Goal: Task Accomplishment & Management: Use online tool/utility

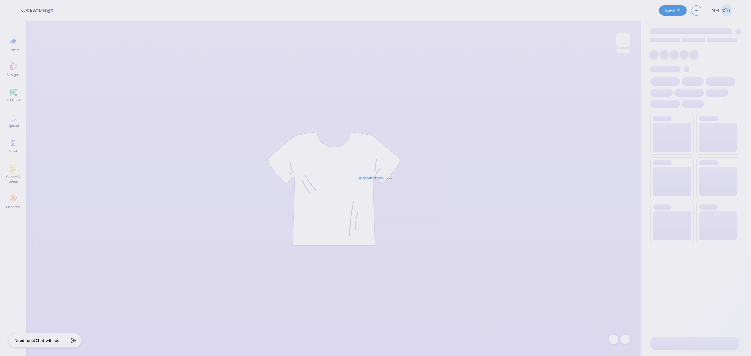
type input "Tri Sig - Hoodie Drop"
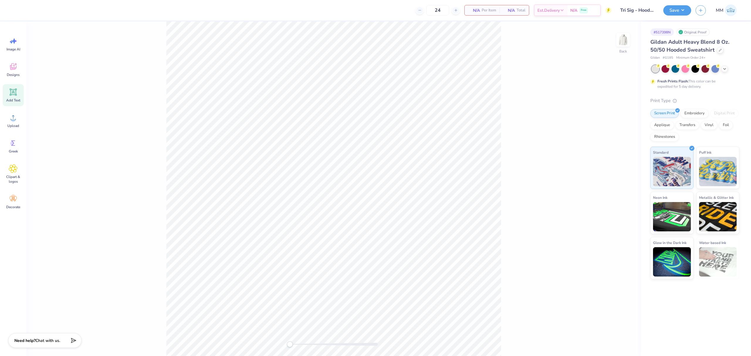
click at [13, 94] on icon at bounding box center [14, 92] width 6 height 6
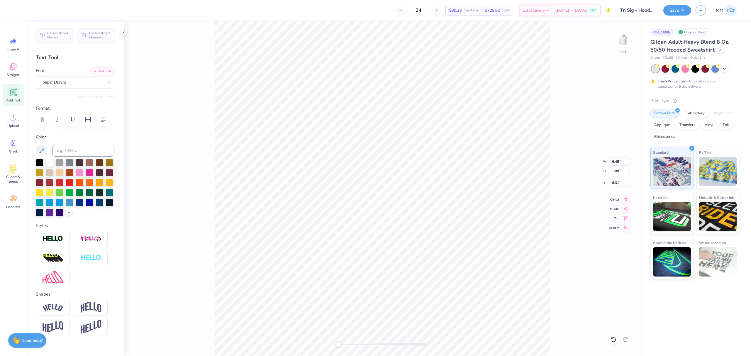
scroll to position [6, 1]
click at [92, 73] on button "Add Font" at bounding box center [102, 71] width 24 height 8
click at [67, 157] on input at bounding box center [83, 151] width 62 height 12
type input "285"
paste textarea "SSS"
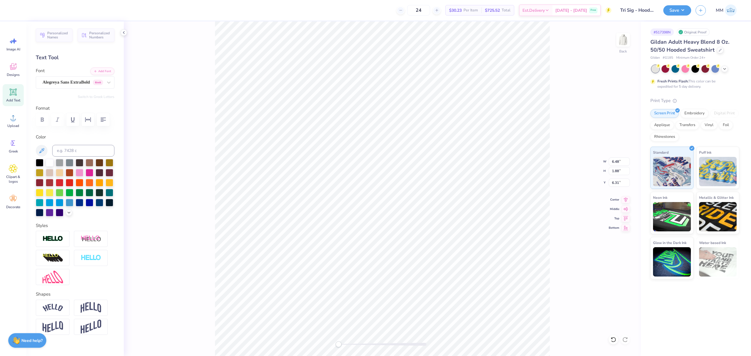
type textarea "SSS"
click at [106, 79] on icon at bounding box center [109, 82] width 6 height 6
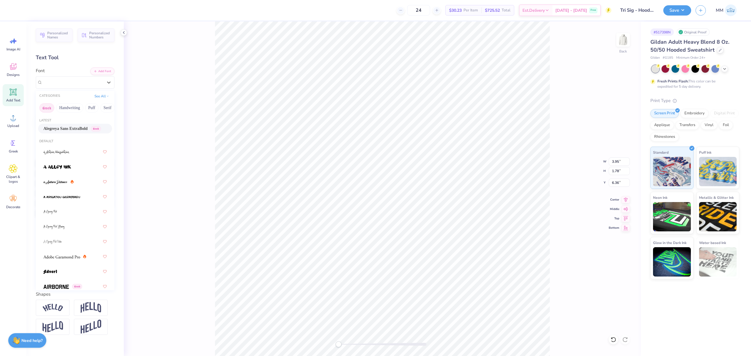
click at [47, 109] on button "Greek" at bounding box center [46, 107] width 15 height 9
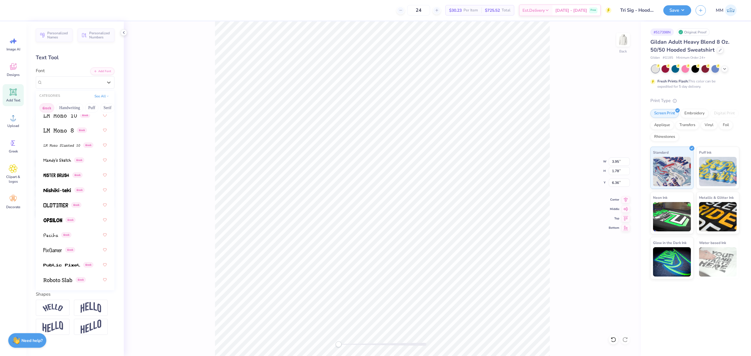
scroll to position [391, 0]
click at [43, 200] on div "Greek" at bounding box center [74, 203] width 63 height 11
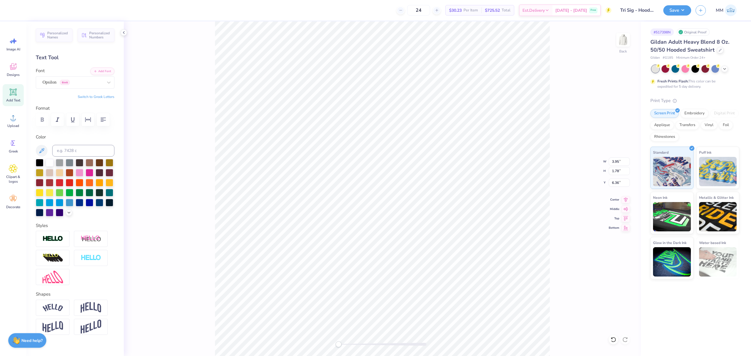
scroll to position [6, 1]
type textarea "s"
click at [95, 79] on div at bounding box center [73, 82] width 60 height 8
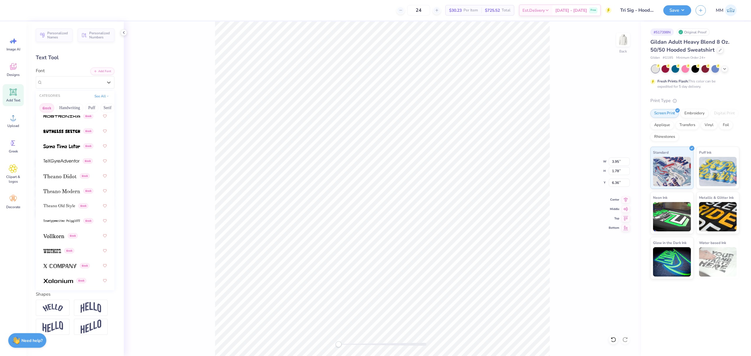
scroll to position [570, 0]
click at [54, 220] on img at bounding box center [53, 219] width 21 height 4
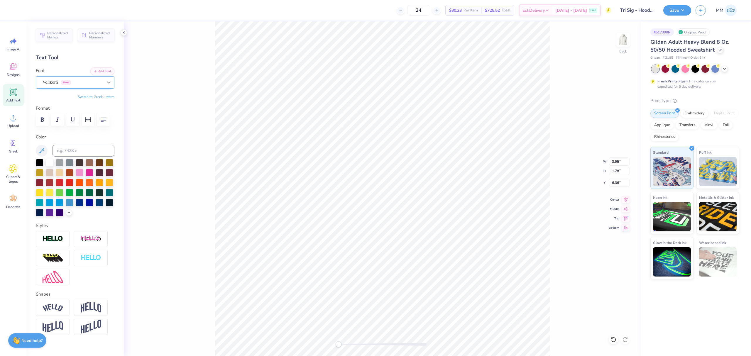
click at [107, 82] on div at bounding box center [109, 82] width 11 height 11
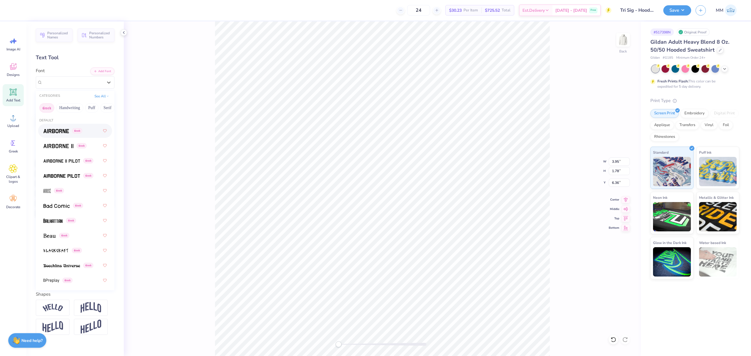
click at [47, 106] on button "Greek" at bounding box center [46, 107] width 15 height 9
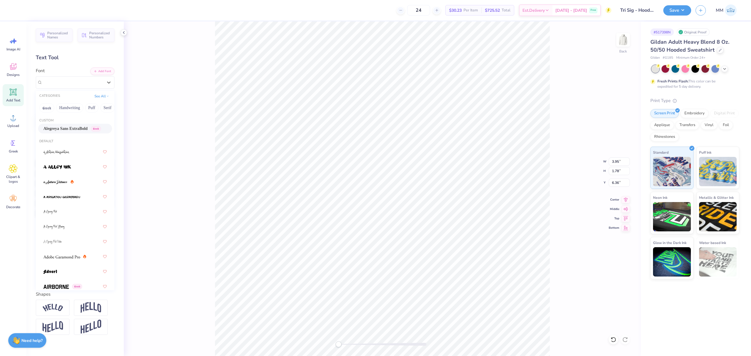
click at [75, 128] on span "Alegreya Sans ExtraBold" at bounding box center [65, 129] width 44 height 6
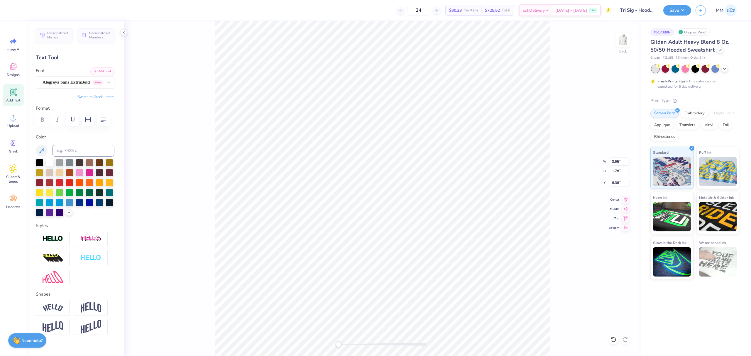
paste textarea
type textarea "ssss"
click at [106, 82] on icon at bounding box center [109, 82] width 6 height 6
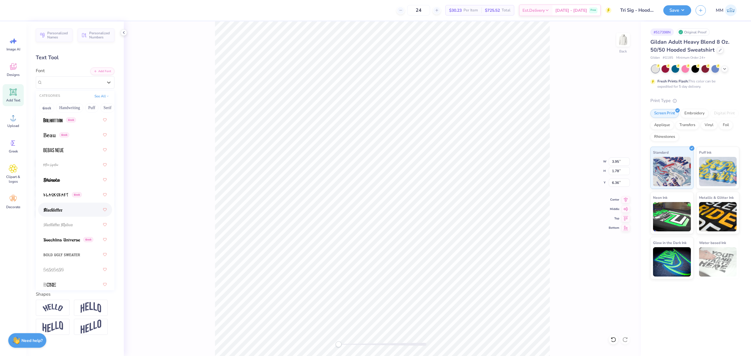
scroll to position [521, 0]
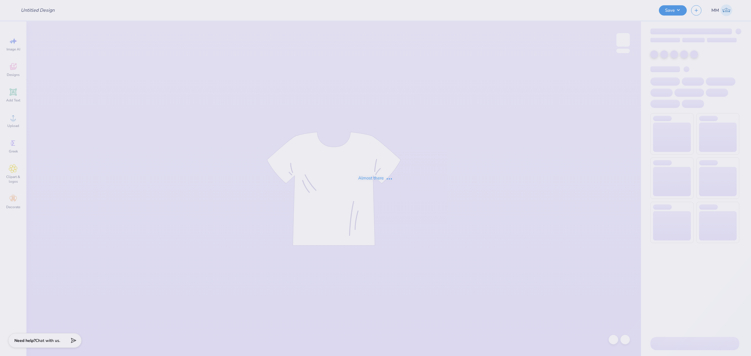
type input "Tri Sig - Hoodie Drop"
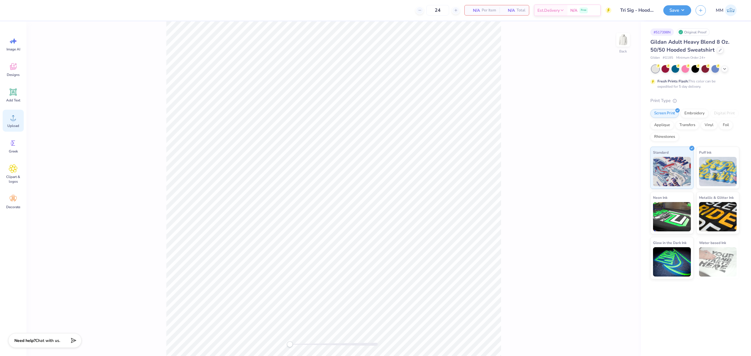
click at [20, 115] on div "Upload" at bounding box center [13, 121] width 21 height 22
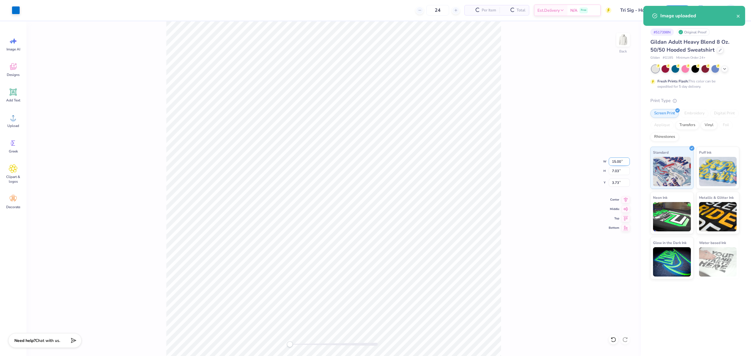
click at [620, 161] on input "15.00" at bounding box center [619, 162] width 21 height 8
type input "3.50"
type input "1.64"
type input "6.43"
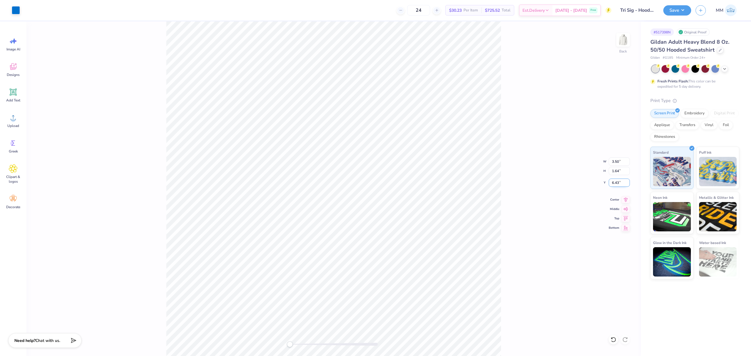
click at [617, 183] on input "6.43" at bounding box center [619, 183] width 21 height 8
type input "3"
click at [621, 50] on div "Back" at bounding box center [622, 43] width 13 height 21
click at [9, 118] on icon at bounding box center [13, 117] width 9 height 9
click at [614, 158] on input "15.00" at bounding box center [619, 162] width 21 height 8
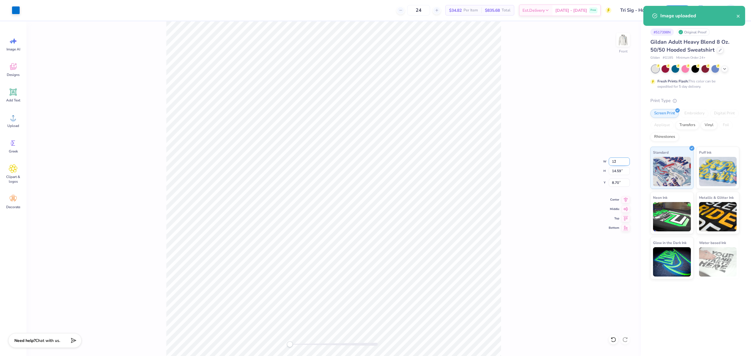
type input "12.00"
type input "11.68"
type input "10.16"
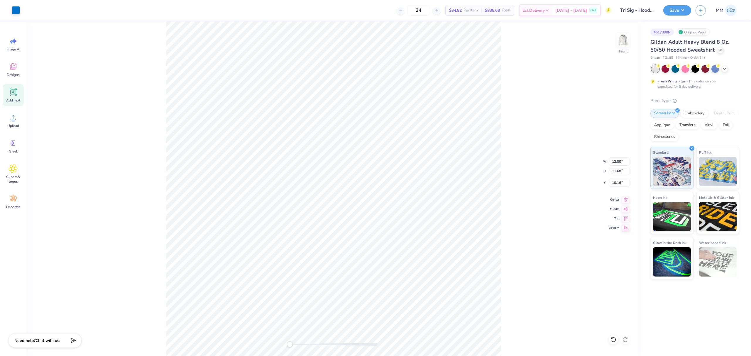
click at [9, 93] on icon at bounding box center [13, 92] width 9 height 9
type input "6.58"
type input "1.91"
type input "15.05"
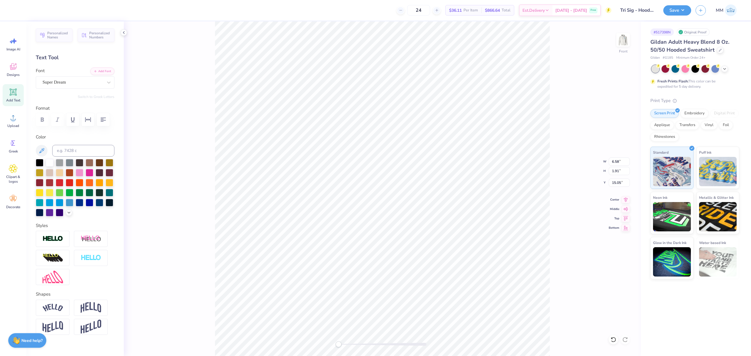
click at [97, 75] on div "Font Super Dream" at bounding box center [75, 77] width 79 height 21
click at [99, 74] on button "Add Font" at bounding box center [102, 71] width 24 height 8
click at [75, 157] on input at bounding box center [83, 151] width 62 height 12
type input "285"
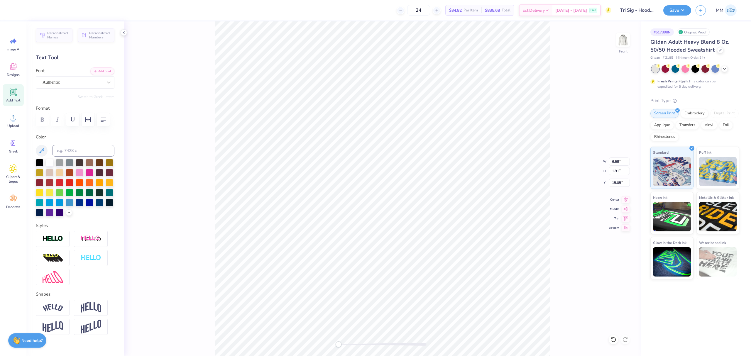
type textarea "Tri"
click at [398, 198] on li "Duplicate" at bounding box center [403, 197] width 46 height 11
type input "7.12"
type textarea "Sigma"
click at [346, 343] on div at bounding box center [382, 344] width 88 height 6
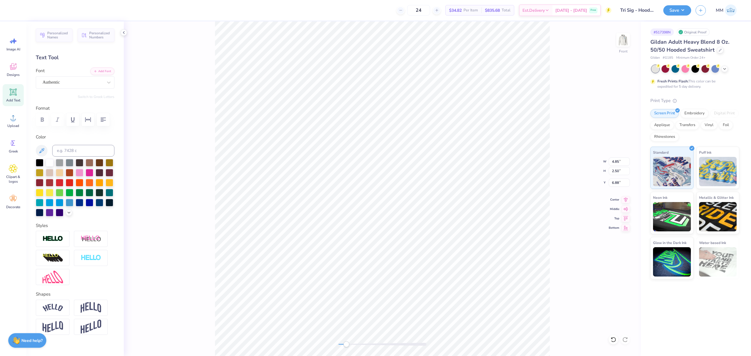
type input "3.72"
type input "10.53"
type input "4.71"
type input "4.22"
type input "10.20"
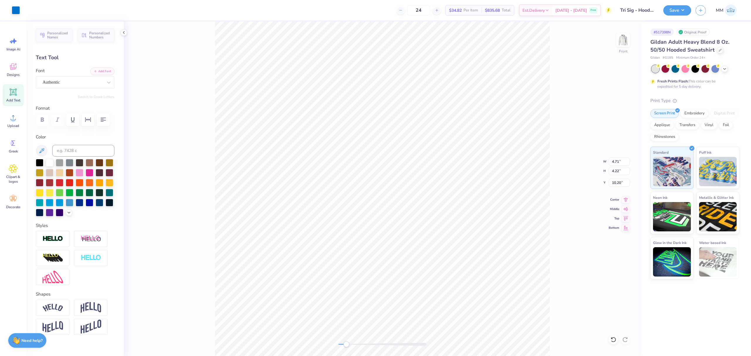
type input "4.44"
type input "3.72"
type input "10.35"
click at [298, 333] on div "Front" at bounding box center [382, 188] width 517 height 335
click at [616, 180] on input "10.16" at bounding box center [619, 183] width 21 height 8
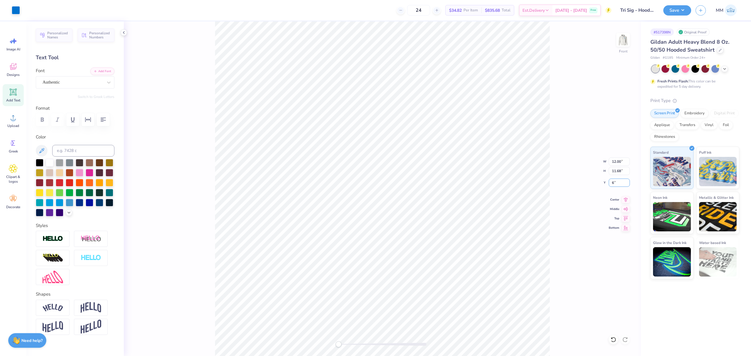
type input "6.00"
click at [617, 159] on input "12.00" at bounding box center [619, 162] width 21 height 8
type input "12.50"
type input "12.16"
click at [624, 197] on icon at bounding box center [626, 198] width 8 height 7
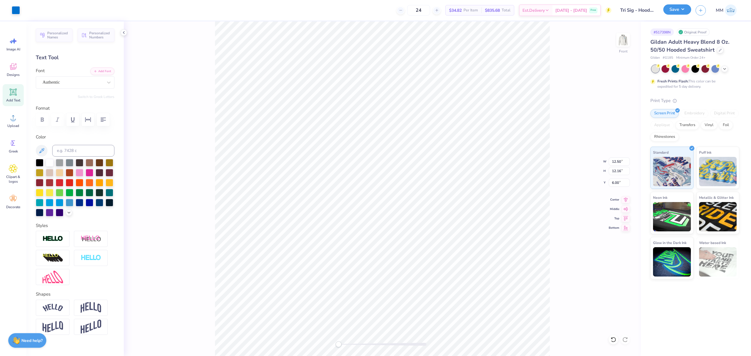
click at [667, 10] on button "Save" at bounding box center [677, 9] width 28 height 10
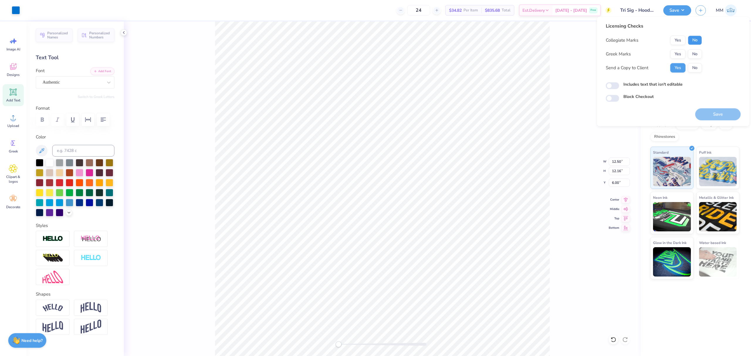
click at [690, 41] on button "No" at bounding box center [695, 39] width 14 height 9
click at [674, 56] on button "Yes" at bounding box center [677, 53] width 15 height 9
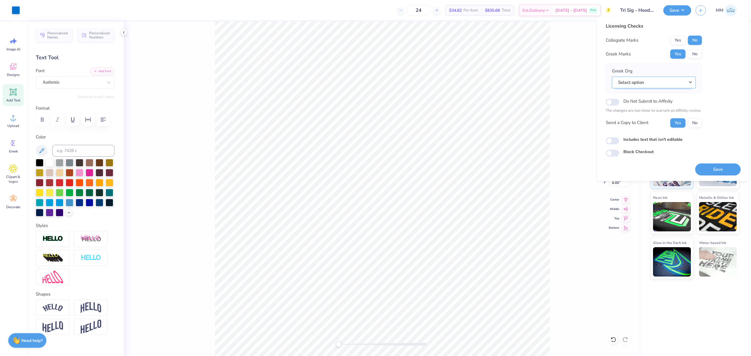
click at [669, 84] on button "Select option" at bounding box center [654, 83] width 84 height 12
click at [646, 149] on link "Sigma Sigma Sigma" at bounding box center [653, 149] width 79 height 10
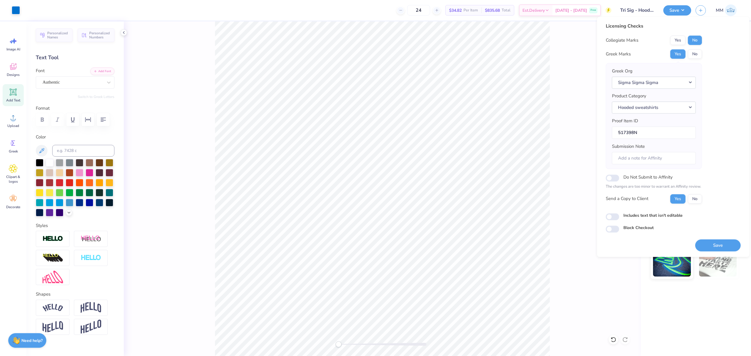
click at [642, 215] on label "Includes text that isn't editable" at bounding box center [652, 215] width 59 height 6
click at [619, 215] on input "Includes text that isn't editable" at bounding box center [612, 216] width 13 height 7
checkbox input "true"
click at [709, 242] on button "Save" at bounding box center [717, 245] width 45 height 12
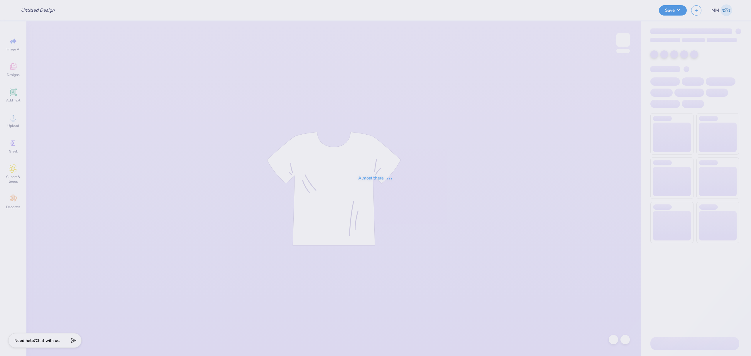
type input "Kappa Sigma [GEOGRAPHIC_DATA] Jerseys!"
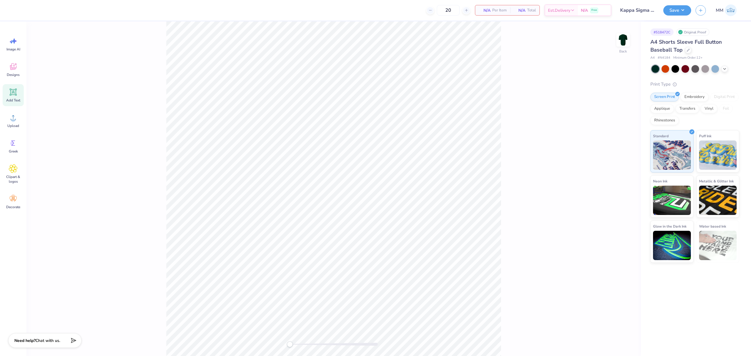
click at [12, 94] on icon at bounding box center [14, 92] width 6 height 6
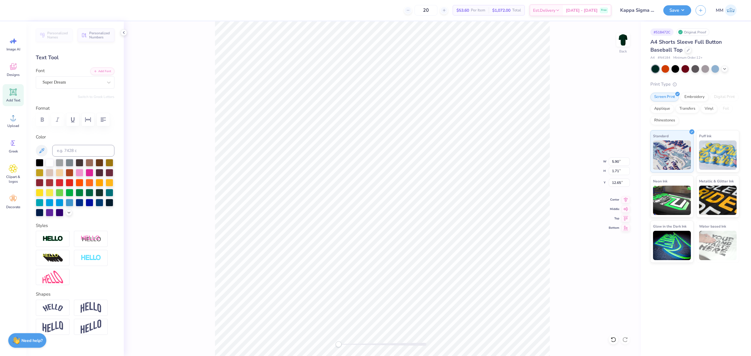
type input "12.64"
type input "3.66"
type input "4.25"
click at [627, 39] on img at bounding box center [622, 39] width 23 height 23
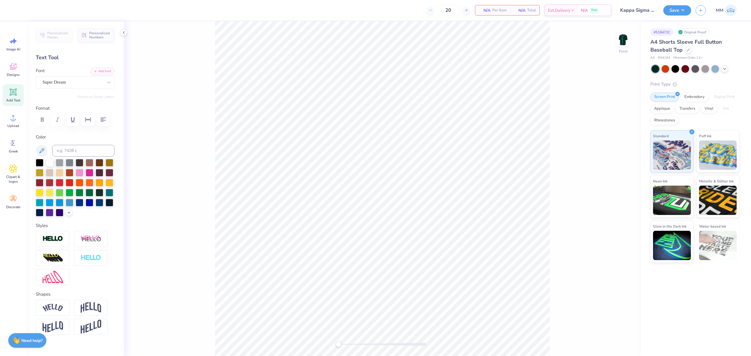
click at [627, 39] on img at bounding box center [623, 40] width 12 height 12
click at [624, 46] on img at bounding box center [622, 39] width 23 height 23
click at [620, 39] on img at bounding box center [622, 39] width 23 height 23
click at [690, 109] on div "Transfers" at bounding box center [687, 108] width 23 height 9
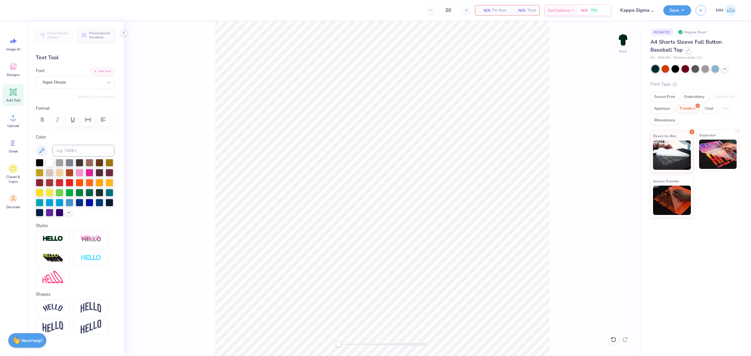
click at [717, 145] on img at bounding box center [718, 154] width 38 height 29
click at [17, 123] on div "Upload" at bounding box center [13, 121] width 21 height 22
click at [625, 201] on icon at bounding box center [626, 198] width 8 height 7
click at [620, 172] on input "3.28" at bounding box center [619, 171] width 21 height 8
type input "3"
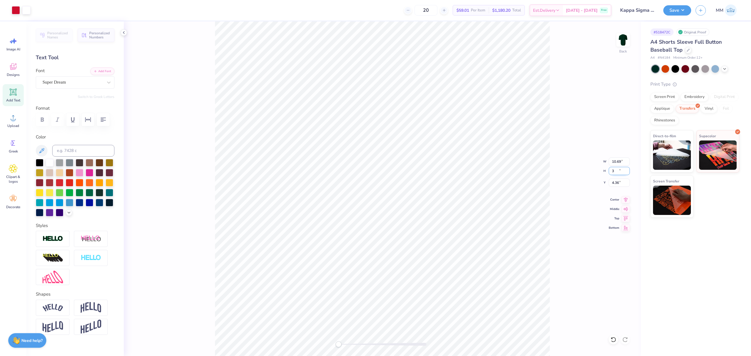
type input "10.69"
type input "3.00"
type input "4.36"
click at [615, 162] on input "10.69" at bounding box center [619, 162] width 21 height 8
type input "11.70"
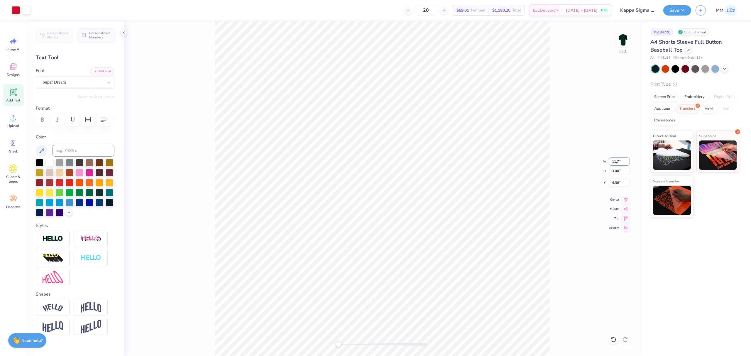
type input "3.28"
click at [617, 171] on input "3.28" at bounding box center [619, 171] width 21 height 8
click at [622, 180] on input "4.22" at bounding box center [619, 183] width 21 height 8
click at [615, 183] on input "3" at bounding box center [619, 183] width 21 height 8
type input "4"
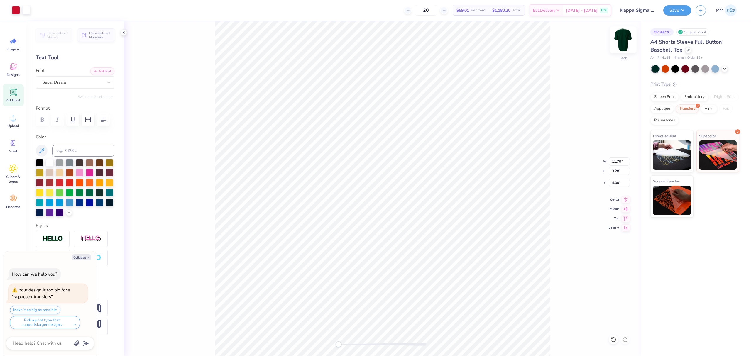
click at [628, 36] on img at bounding box center [622, 39] width 23 height 23
click at [701, 155] on img at bounding box center [718, 154] width 38 height 29
click at [706, 109] on div "Vinyl" at bounding box center [709, 108] width 16 height 9
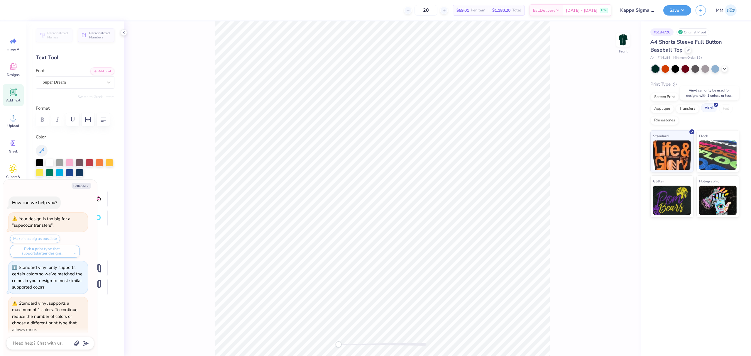
scroll to position [23, 0]
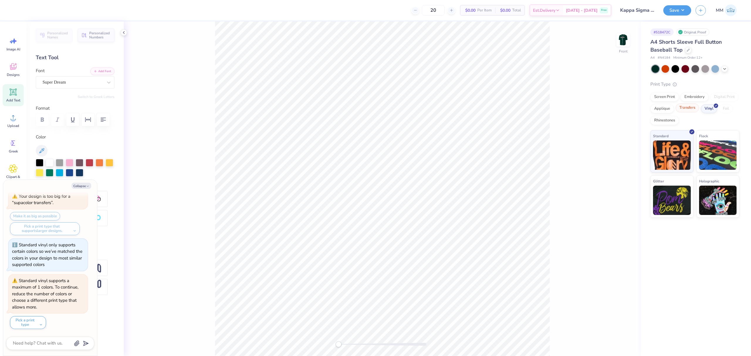
click at [690, 109] on div "Transfers" at bounding box center [687, 108] width 23 height 9
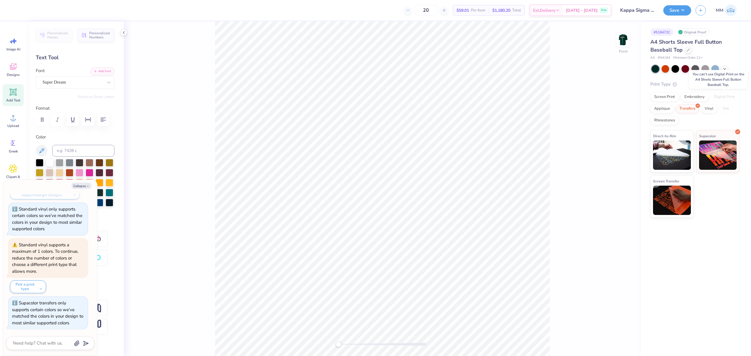
click at [723, 98] on div "Digital Print" at bounding box center [724, 97] width 28 height 9
click at [708, 109] on div "Vinyl" at bounding box center [709, 108] width 16 height 9
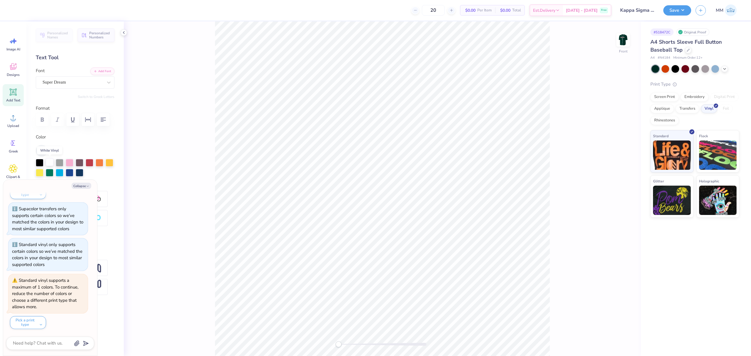
click at [52, 162] on div at bounding box center [50, 162] width 8 height 8
drag, startPoint x: 15, startPoint y: 96, endPoint x: 18, endPoint y: 95, distance: 3.2
click at [14, 96] on icon at bounding box center [13, 92] width 9 height 9
click at [661, 158] on img at bounding box center [672, 154] width 38 height 29
click at [100, 38] on span "Personalized Numbers" at bounding box center [100, 34] width 22 height 8
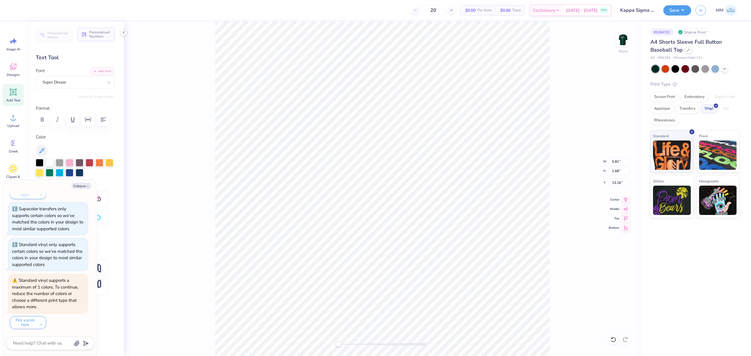
type textarea "x"
type input "2.78"
type input "2.00"
type input "13.00"
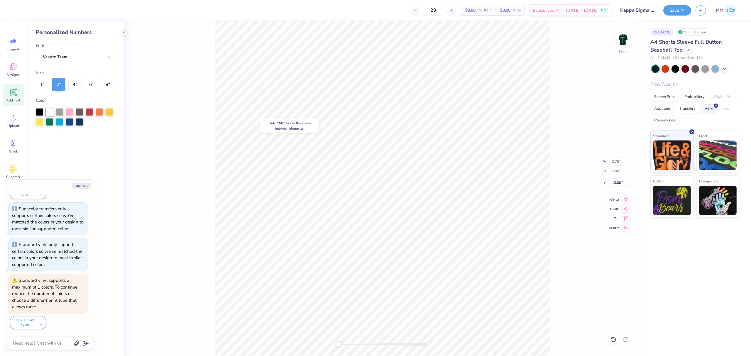
type textarea "x"
type input "5.81"
type input "1.68"
type input "13.16"
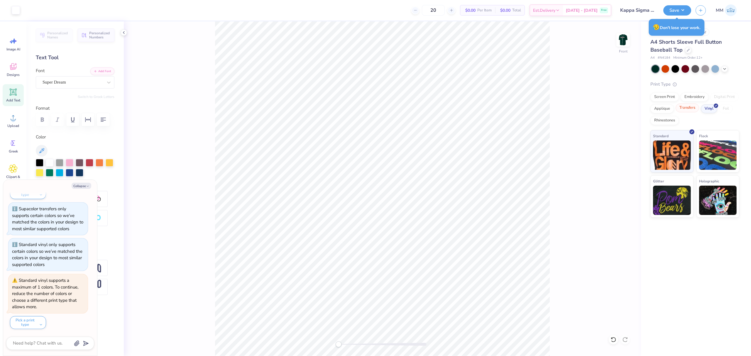
click at [689, 106] on div "Transfers" at bounding box center [687, 108] width 23 height 9
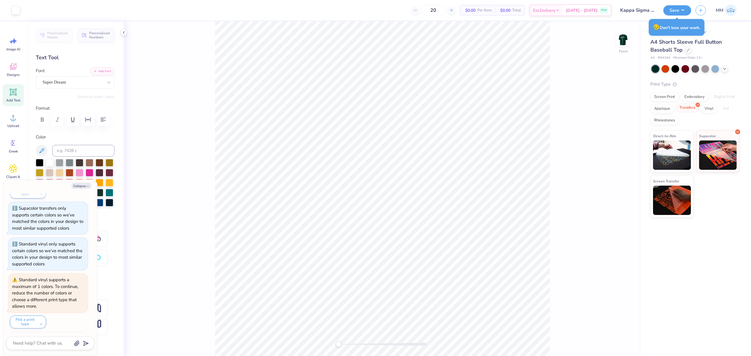
scroll to position [189, 0]
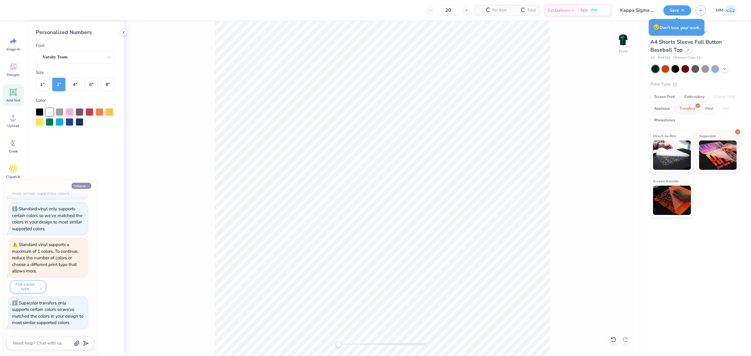
click at [79, 185] on button "Collapse" at bounding box center [82, 186] width 20 height 6
type textarea "x"
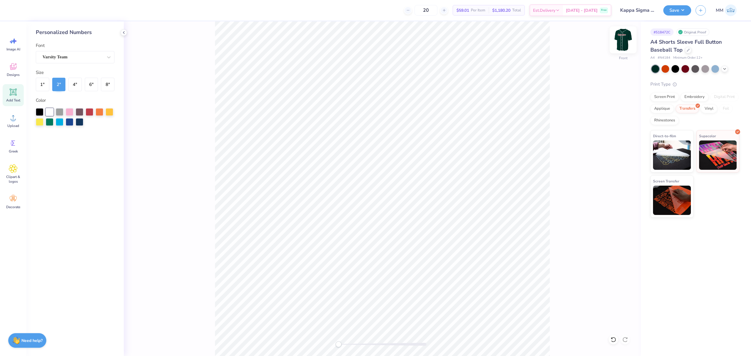
click at [623, 35] on img at bounding box center [622, 39] width 23 height 23
click at [428, 122] on li "Cut" at bounding box center [432, 125] width 46 height 12
click at [624, 38] on img at bounding box center [622, 39] width 23 height 23
drag, startPoint x: 72, startPoint y: 34, endPoint x: 59, endPoint y: 38, distance: 12.9
click at [71, 34] on div "Personalized Numbers" at bounding box center [75, 32] width 79 height 8
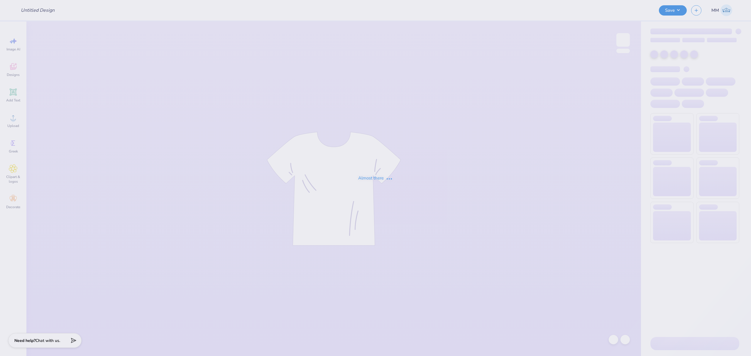
type input "Kappa Sigma New Haven Jerseys!"
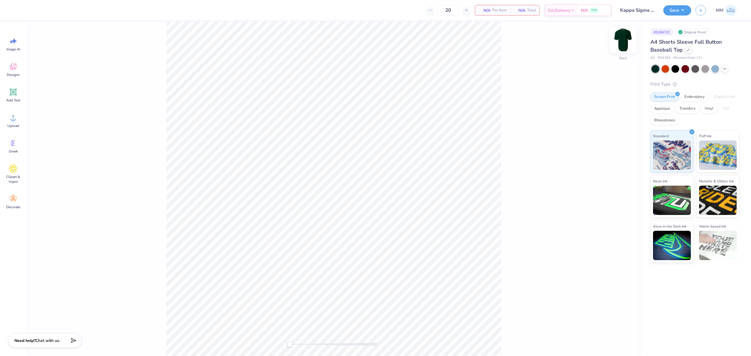
click at [628, 40] on img at bounding box center [622, 39] width 23 height 23
click at [60, 77] on div "Front" at bounding box center [333, 188] width 615 height 335
click at [9, 68] on icon at bounding box center [13, 66] width 9 height 9
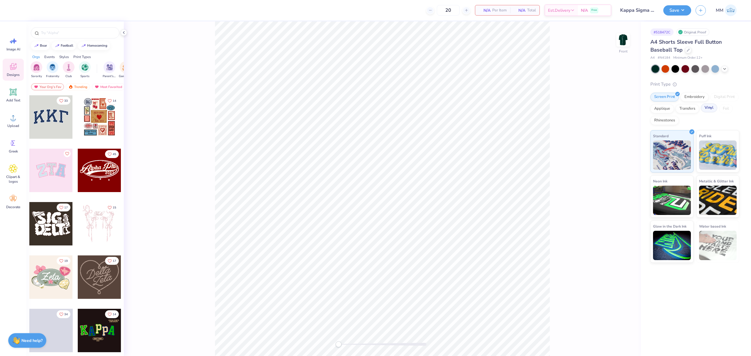
click at [709, 111] on div "Vinyl" at bounding box center [709, 108] width 16 height 9
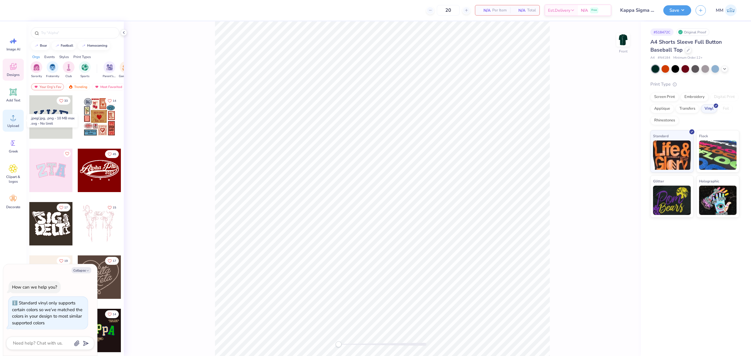
click at [9, 121] on icon at bounding box center [13, 117] width 9 height 9
click at [10, 98] on span "Add Text" at bounding box center [13, 100] width 14 height 5
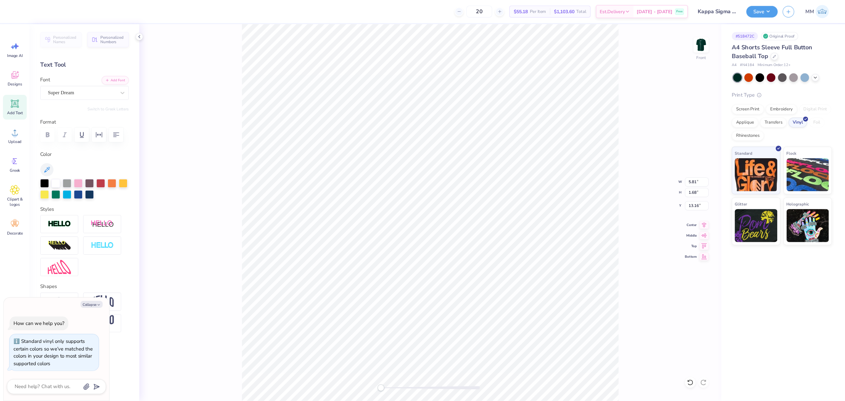
scroll to position [6, 1]
type textarea "x"
type textarea "TEX"
click at [79, 268] on button "Collapse" at bounding box center [82, 270] width 20 height 6
type textarea "x"
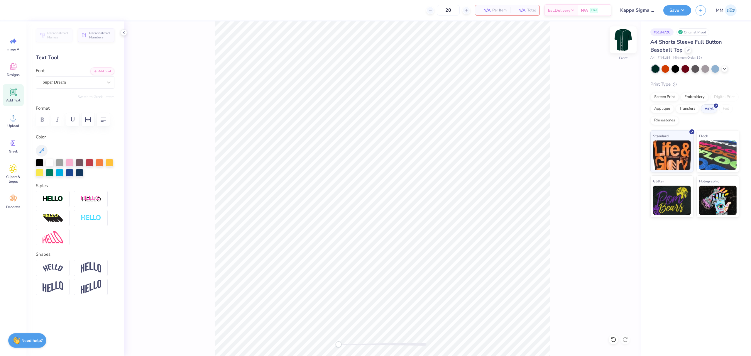
click at [627, 39] on img at bounding box center [622, 39] width 23 height 23
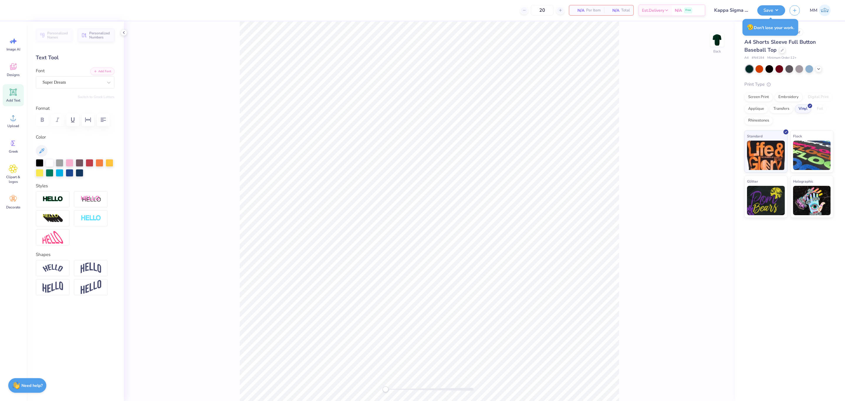
drag, startPoint x: 717, startPoint y: 38, endPoint x: 728, endPoint y: 41, distance: 11.9
click at [717, 38] on img at bounding box center [717, 40] width 12 height 12
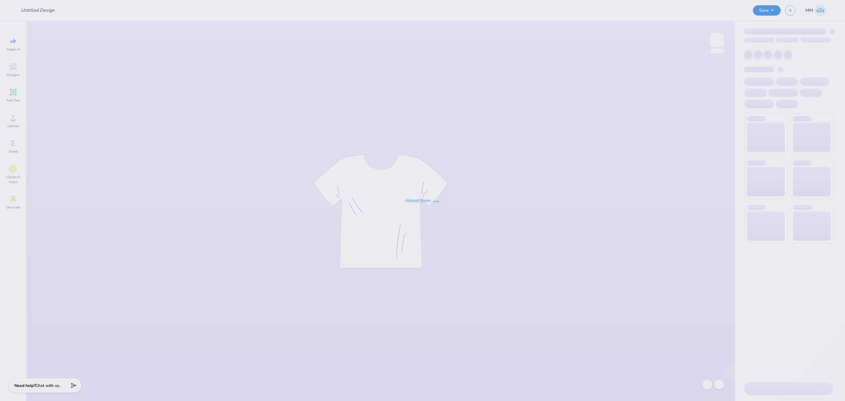
type input "Kappa Sigma [GEOGRAPHIC_DATA] Jerseys!"
